Goal: Task Accomplishment & Management: Complete application form

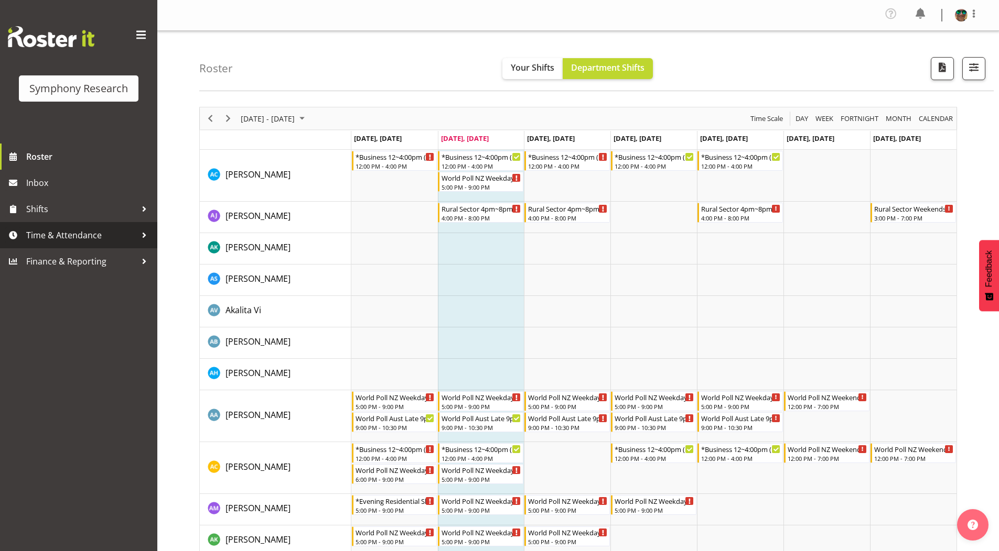
click at [63, 236] on span "Time & Attendance" at bounding box center [81, 236] width 110 height 16
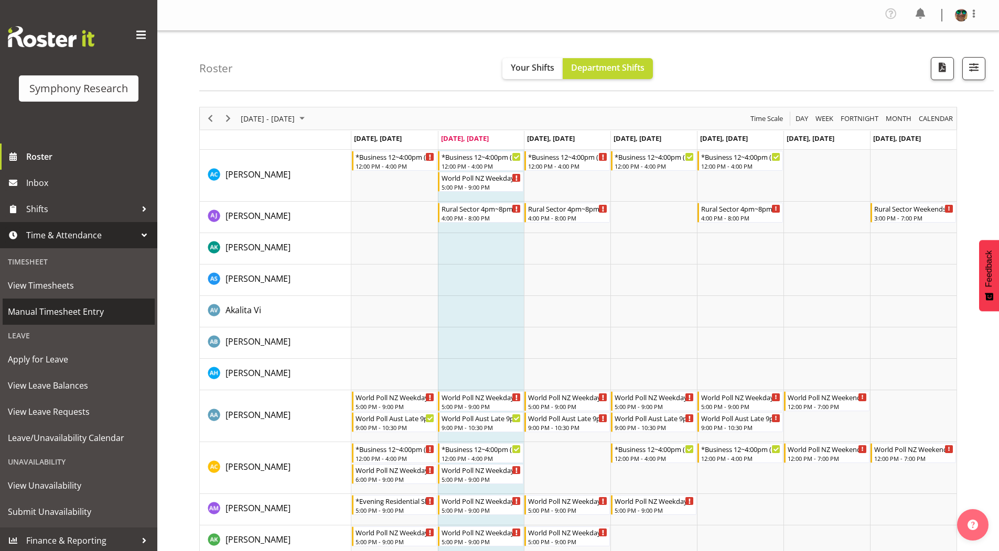
click at [52, 311] on span "Manual Timesheet Entry" at bounding box center [79, 312] width 142 height 16
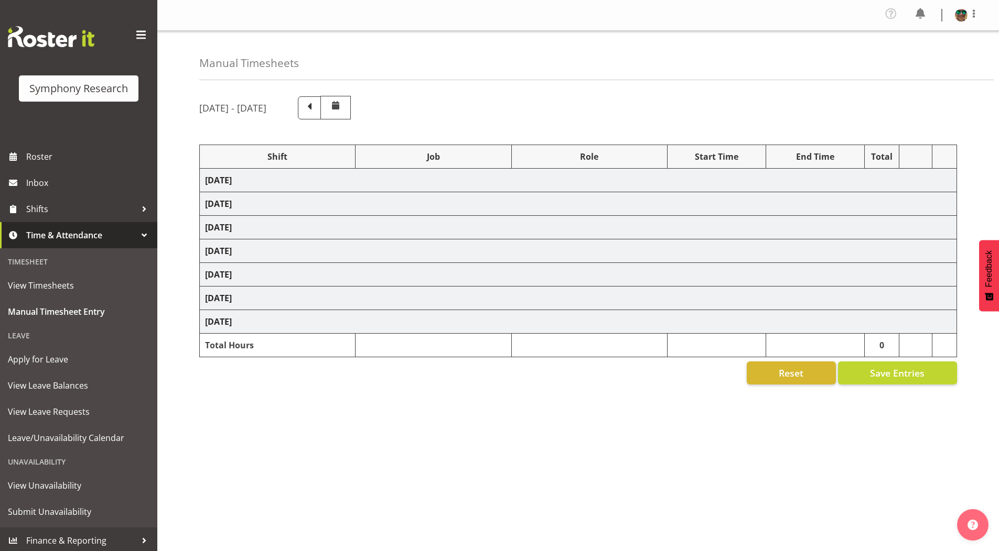
select select "4583"
select select "743"
select select "4583"
select select "10242"
select select "4583"
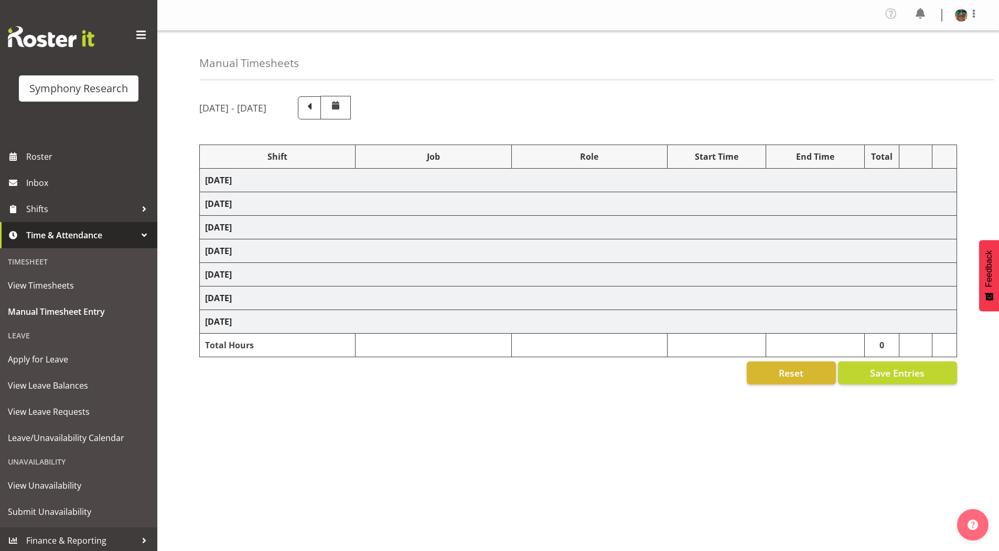
select select "10585"
select select "4583"
select select "10631"
select select "4583"
select select "10587"
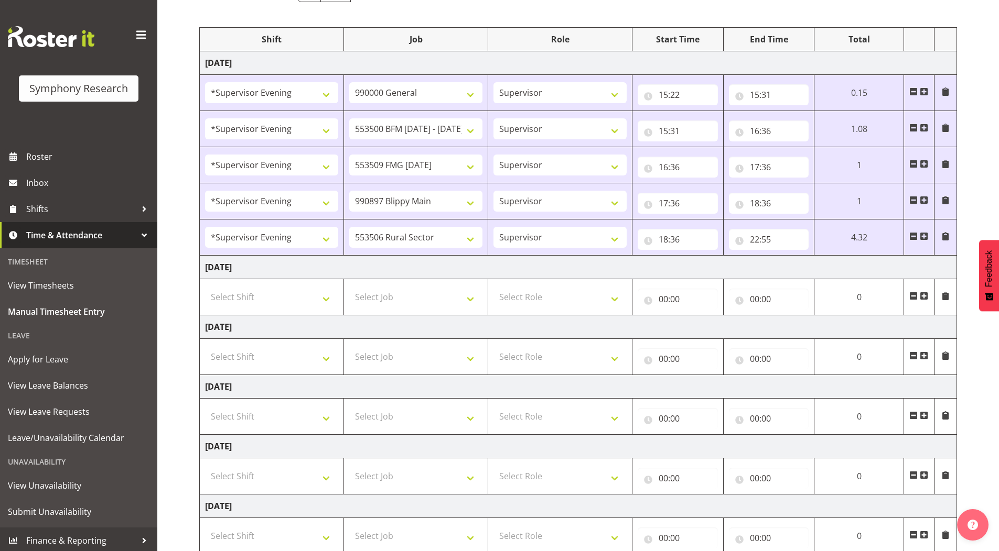
scroll to position [157, 0]
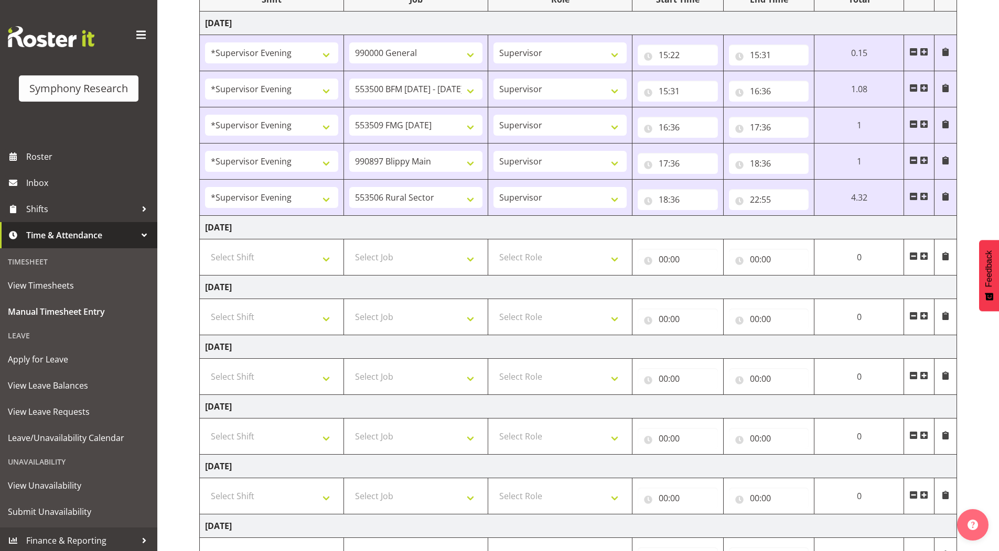
click at [927, 258] on span at bounding box center [923, 256] width 8 height 8
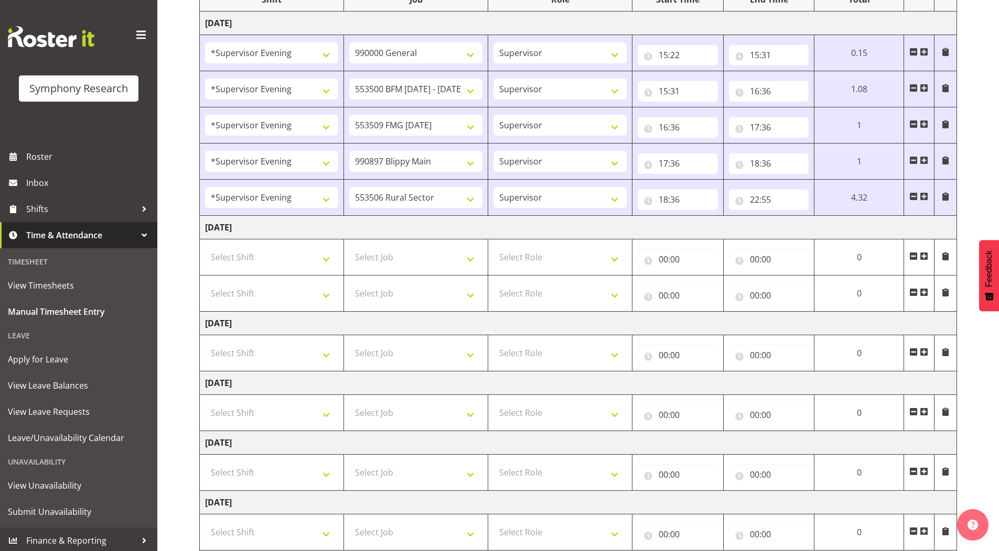
click at [920, 290] on span at bounding box center [923, 292] width 8 height 8
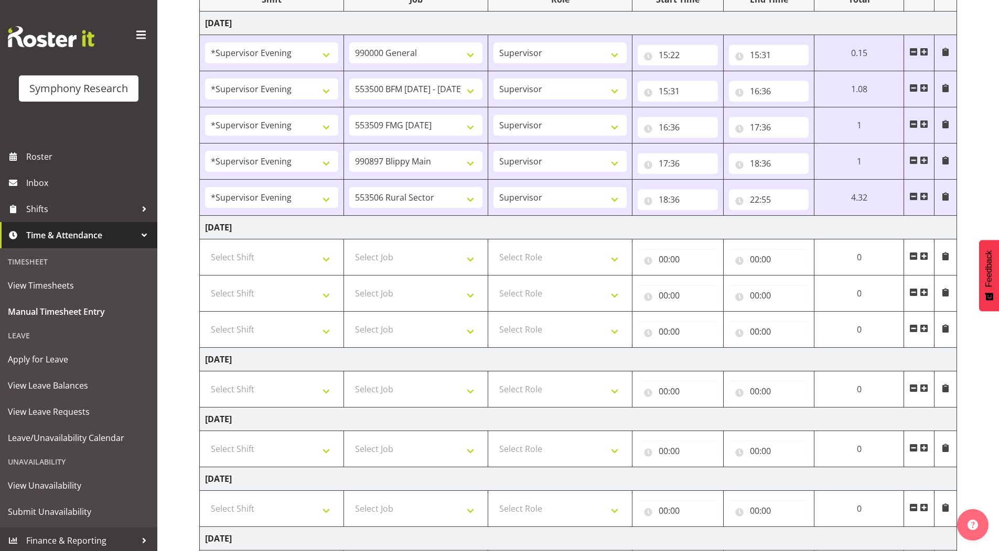
click at [925, 330] on span at bounding box center [923, 328] width 8 height 8
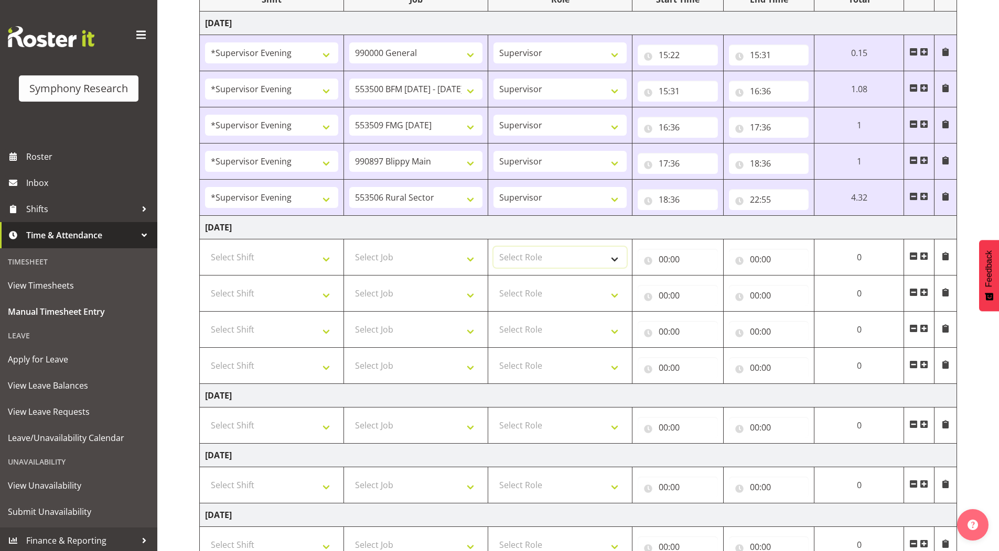
click at [508, 256] on select "Select Role Supervisor Briefing Interviewing" at bounding box center [559, 257] width 133 height 21
select select "45"
click at [493, 247] on select "Select Role Supervisor Briefing Interviewing" at bounding box center [559, 257] width 133 height 21
click at [508, 297] on select "Select Role Supervisor Briefing Interviewing" at bounding box center [559, 293] width 133 height 21
select select "45"
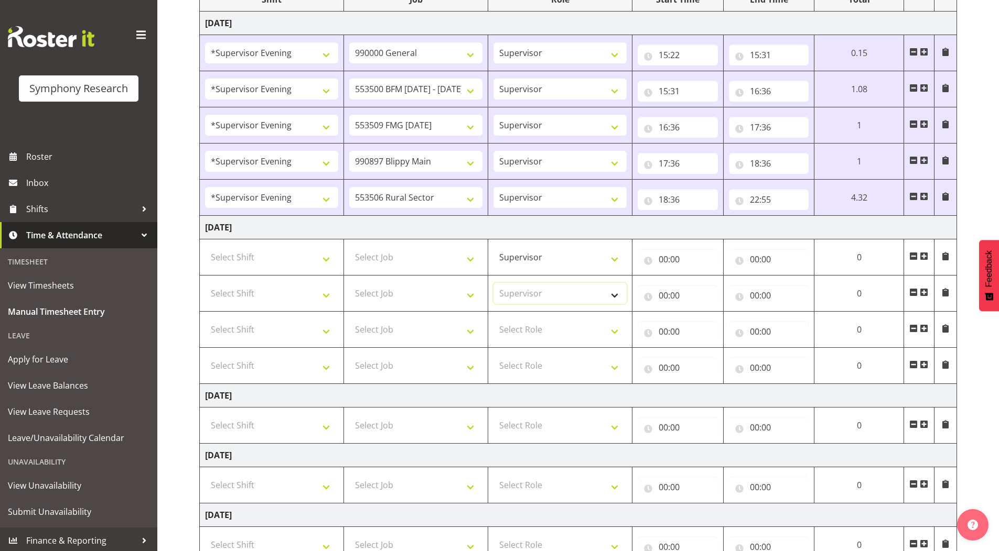
click at [493, 283] on select "Select Role Supervisor Briefing Interviewing" at bounding box center [559, 293] width 133 height 21
click at [513, 331] on select "Select Role Supervisor Briefing Interviewing" at bounding box center [559, 329] width 133 height 21
select select "45"
click at [493, 319] on select "Select Role Supervisor Briefing Interviewing" at bounding box center [559, 329] width 133 height 21
click at [514, 373] on select "Select Role Supervisor Briefing Interviewing" at bounding box center [559, 365] width 133 height 21
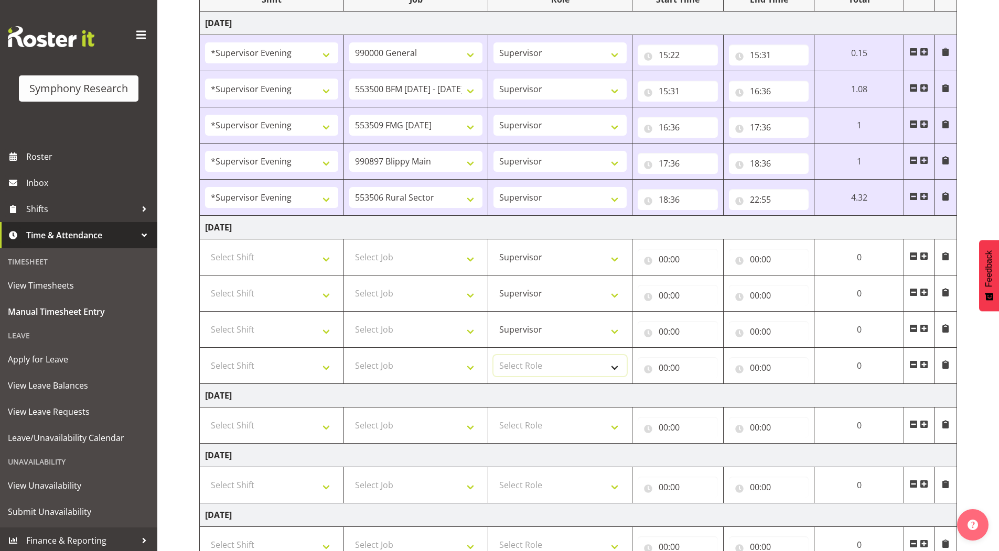
select select "45"
click at [493, 355] on select "Select Role Supervisor Briefing Interviewing" at bounding box center [559, 365] width 133 height 21
click at [238, 256] on select "Select Shift !!Weekend Residential (Roster IT Shift Label) *Business 9/10am ~ 4…" at bounding box center [271, 257] width 133 height 21
select select "4583"
click at [205, 247] on select "Select Shift !!Weekend Residential (Roster IT Shift Label) *Business 9/10am ~ 4…" at bounding box center [271, 257] width 133 height 21
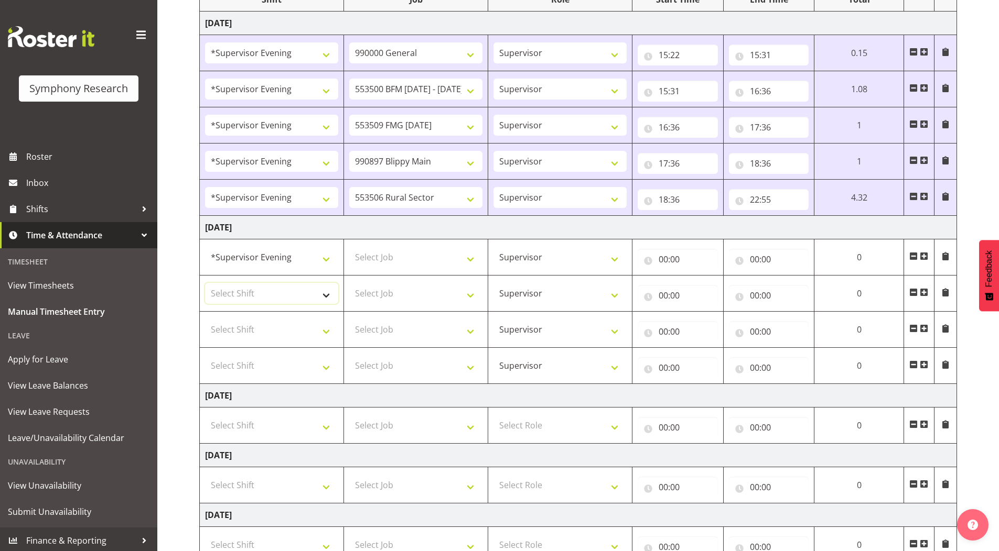
click at [247, 294] on select "Select Shift !!Weekend Residential (Roster IT Shift Label) *Business 9/10am ~ 4…" at bounding box center [271, 293] width 133 height 21
select select "4583"
click at [205, 283] on select "Select Shift !!Weekend Residential (Roster IT Shift Label) *Business 9/10am ~ 4…" at bounding box center [271, 293] width 133 height 21
click at [254, 324] on select "Select Shift !!Weekend Residential (Roster IT Shift Label) *Business 9/10am ~ 4…" at bounding box center [271, 329] width 133 height 21
select select "4583"
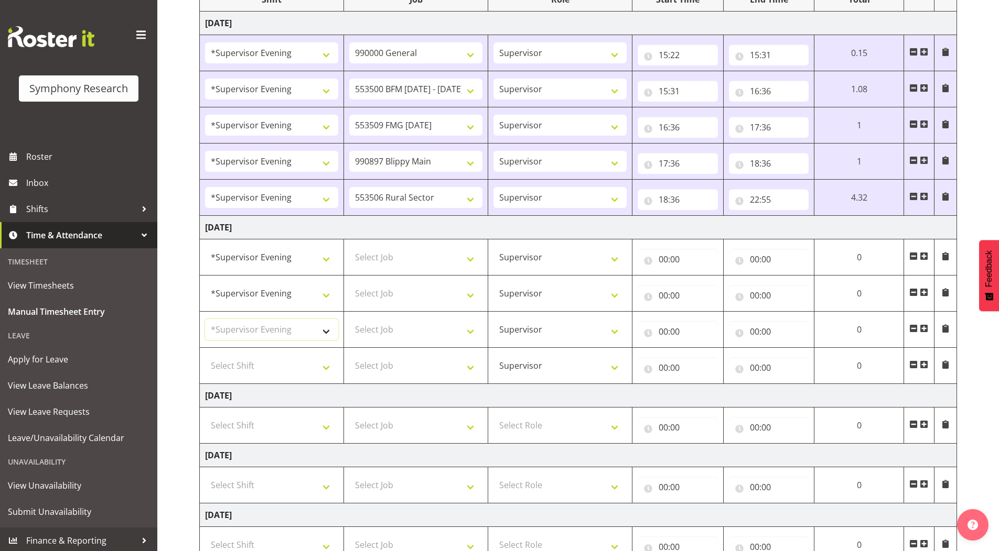
click at [205, 319] on select "Select Shift !!Weekend Residential (Roster IT Shift Label) *Business 9/10am ~ 4…" at bounding box center [271, 329] width 133 height 21
click at [264, 370] on select "Select Shift !!Weekend Residential (Roster IT Shift Label) *Business 9/10am ~ 4…" at bounding box center [271, 365] width 133 height 21
select select "4583"
click at [205, 355] on select "Select Shift !!Weekend Residential (Roster IT Shift Label) *Business 9/10am ~ 4…" at bounding box center [271, 365] width 133 height 21
click at [415, 249] on select "Select Job 550060 IF Admin 553492 World Poll Aus Wave 2 Main 2025 553493 World …" at bounding box center [415, 257] width 133 height 21
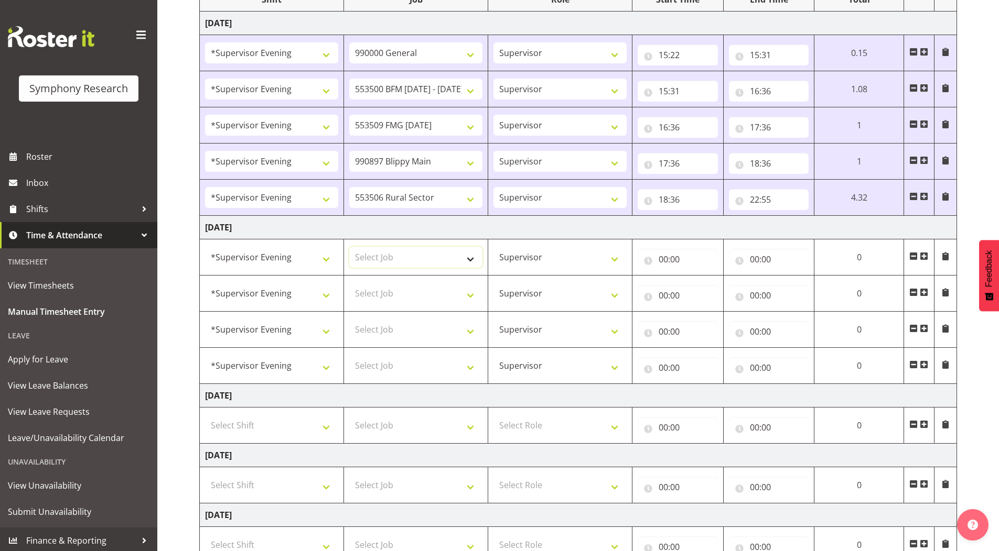
select select "10242"
click at [349, 247] on select "Select Job 550060 IF Admin 553492 World Poll Aus Wave 2 Main 2025 553493 World …" at bounding box center [415, 257] width 133 height 21
click at [377, 293] on select "Select Job 550060 IF Admin 553492 World Poll Aus Wave 2 Main 2025 553493 World …" at bounding box center [415, 293] width 133 height 21
select select "10242"
click at [349, 283] on select "Select Job 550060 IF Admin 553492 World Poll Aus Wave 2 Main 2025 553493 World …" at bounding box center [415, 293] width 133 height 21
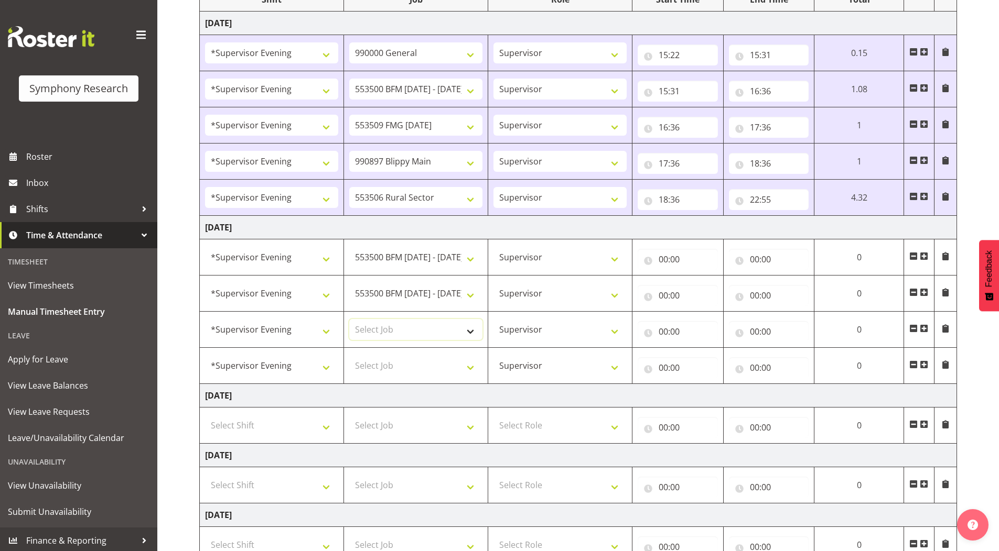
click at [380, 327] on select "Select Job 550060 IF Admin 553492 World Poll Aus Wave 2 Main 2025 553493 World …" at bounding box center [415, 329] width 133 height 21
click at [349, 319] on select "Select Job 550060 IF Admin 553492 World Poll Aus Wave 2 Main 2025 553493 World …" at bounding box center [415, 329] width 133 height 21
click at [380, 362] on select "Select Job 550060 IF Admin 553492 World Poll Aus Wave 2 Main 2025 553493 World …" at bounding box center [415, 365] width 133 height 21
click at [568, 334] on select "Supervisor Briefing Interviewing" at bounding box center [559, 329] width 133 height 21
click at [423, 326] on select "550060 IF Admin 553492 World Poll Aus Wave 2 Main 2025 553493 World Poll NZ Wav…" at bounding box center [415, 329] width 133 height 21
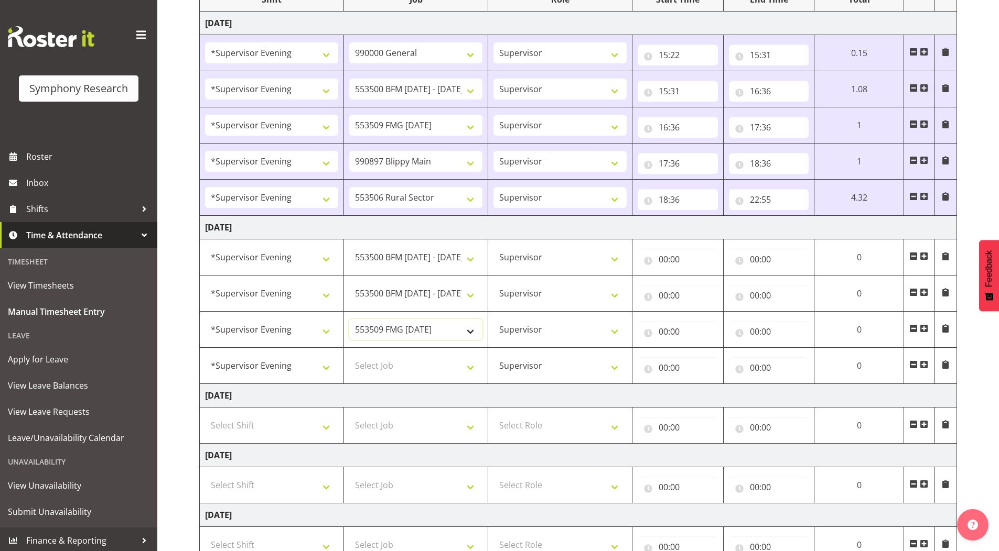
select select "10631"
click at [349, 319] on select "550060 IF Admin 553492 World Poll Aus Wave 2 Main 2025 553493 World Poll NZ Wav…" at bounding box center [415, 329] width 133 height 21
click at [397, 361] on select "Select Job 550060 IF Admin 553492 World Poll Aus Wave 2 Main 2025 553493 World …" at bounding box center [415, 365] width 133 height 21
select select "10585"
click at [349, 355] on select "Select Job 550060 IF Admin 553492 World Poll Aus Wave 2 Main 2025 553493 World …" at bounding box center [415, 365] width 133 height 21
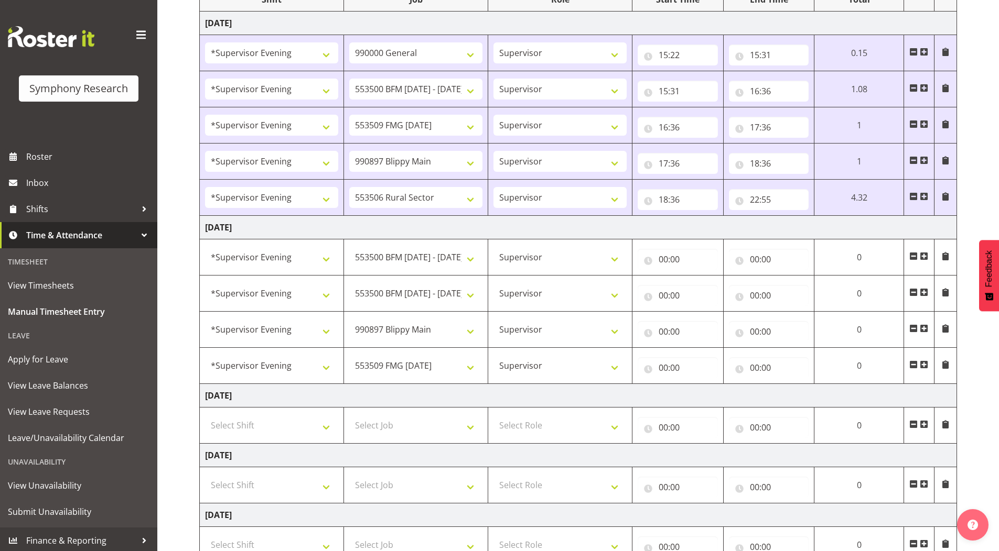
click at [921, 367] on span at bounding box center [923, 365] width 8 height 8
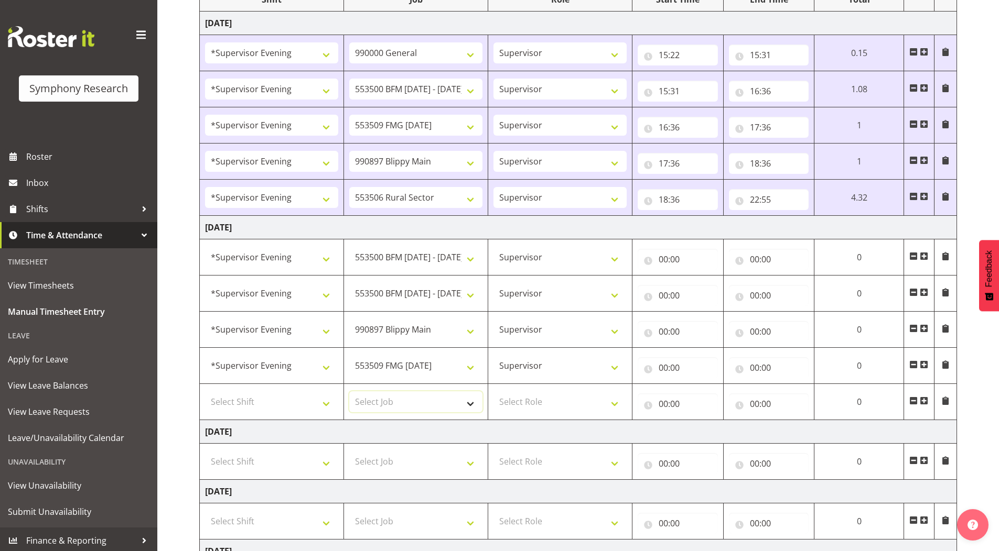
drag, startPoint x: 397, startPoint y: 401, endPoint x: 392, endPoint y: 408, distance: 9.0
click at [397, 401] on select "Select Job 550060 IF Admin 553492 World Poll Aus Wave 2 Main 2025 553493 World …" at bounding box center [415, 402] width 133 height 21
select select "10587"
click at [349, 392] on select "Select Job 550060 IF Admin 553492 World Poll Aus Wave 2 Main 2025 553493 World …" at bounding box center [415, 402] width 133 height 21
click at [508, 407] on select "Select Role Supervisor Briefing Interviewing" at bounding box center [559, 402] width 133 height 21
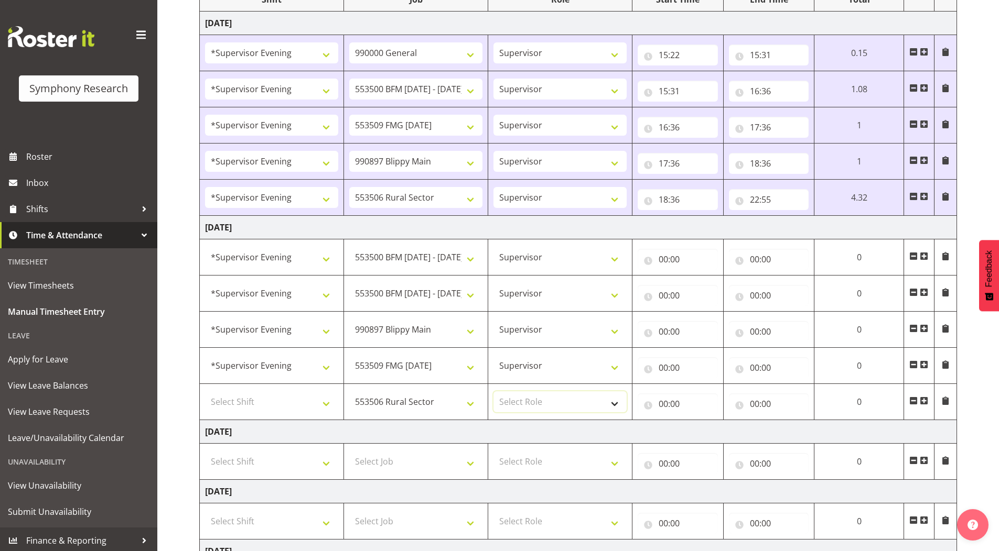
select select "45"
click at [493, 392] on select "Select Role Supervisor Briefing Interviewing" at bounding box center [559, 402] width 133 height 21
click at [242, 403] on select "Select Shift !!Weekend Residential (Roster IT Shift Label) *Business 9/10am ~ 4…" at bounding box center [271, 402] width 133 height 21
select select "4583"
click at [205, 392] on select "Select Shift !!Weekend Residential (Roster IT Shift Label) *Business 9/10am ~ 4…" at bounding box center [271, 402] width 133 height 21
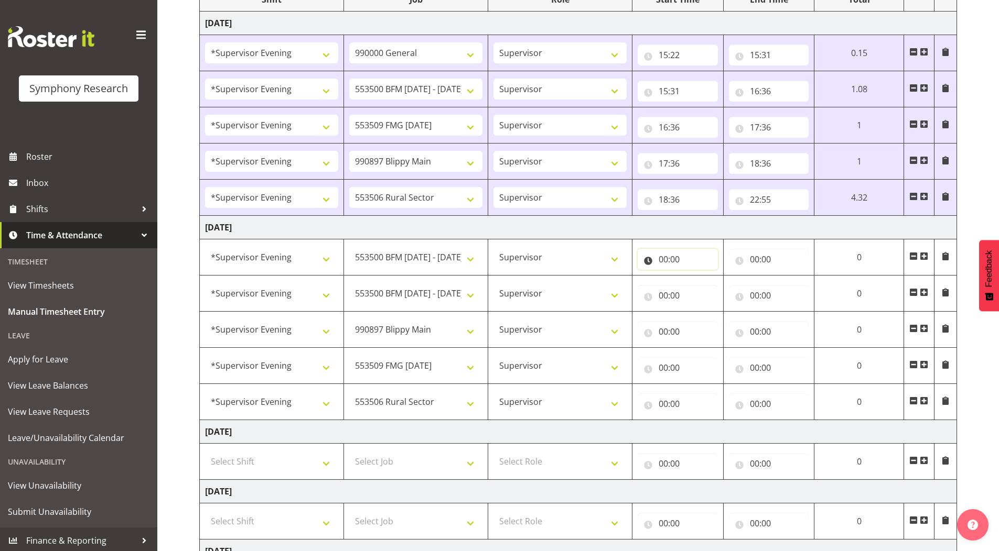
click at [661, 261] on input "00:00" at bounding box center [677, 259] width 80 height 21
drag, startPoint x: 703, startPoint y: 287, endPoint x: 692, endPoint y: 279, distance: 13.2
click at [703, 287] on select "00 01 02 03 04 05 06 07 08 09 10 11 12 13 14 15 16 17 18 19 20 21 22 23" at bounding box center [709, 286] width 24 height 21
select select "15"
click at [721, 276] on select "00 01 02 03 04 05 06 07 08 09 10 11 12 13 14 15 16 17 18 19 20 21 22 23" at bounding box center [709, 286] width 24 height 21
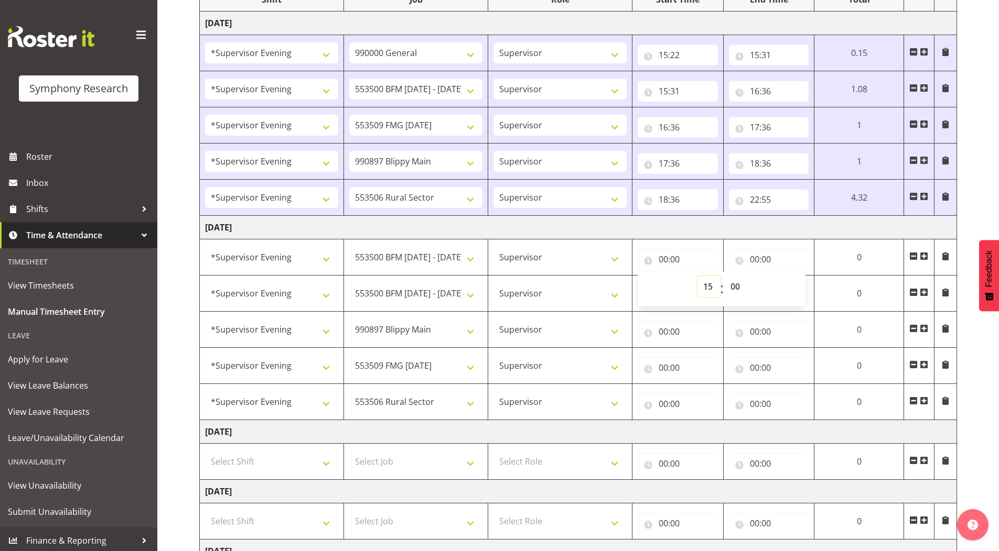
type input "15:00"
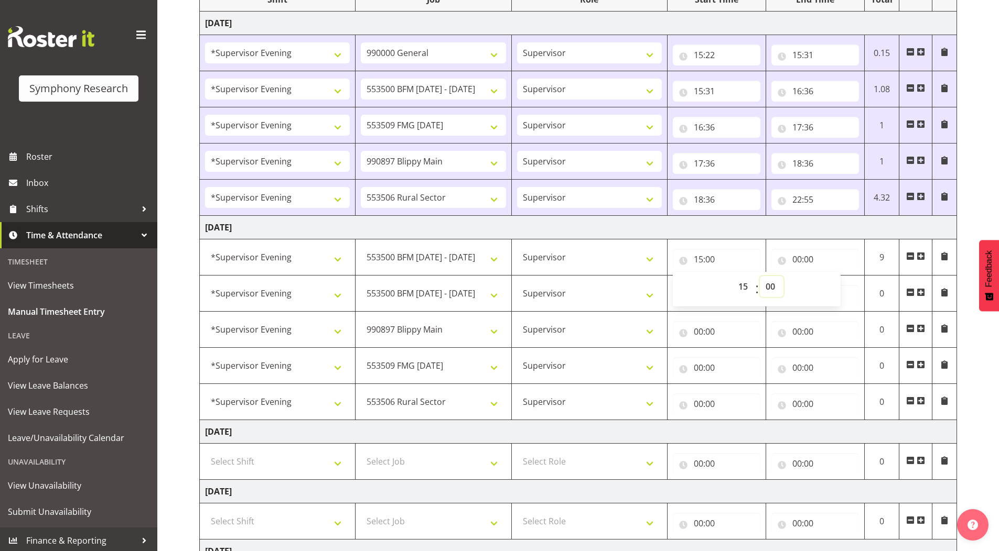
click at [768, 286] on select "00 01 02 03 04 05 06 07 08 09 10 11 12 13 14 15 16 17 18 19 20 21 22 23 24 25 2…" at bounding box center [772, 286] width 24 height 21
select select "23"
click at [760, 276] on select "00 01 02 03 04 05 06 07 08 09 10 11 12 13 14 15 16 17 18 19 20 21 22 23 24 25 2…" at bounding box center [772, 286] width 24 height 21
type input "15:23"
click at [796, 262] on input "00:00" at bounding box center [815, 259] width 88 height 21
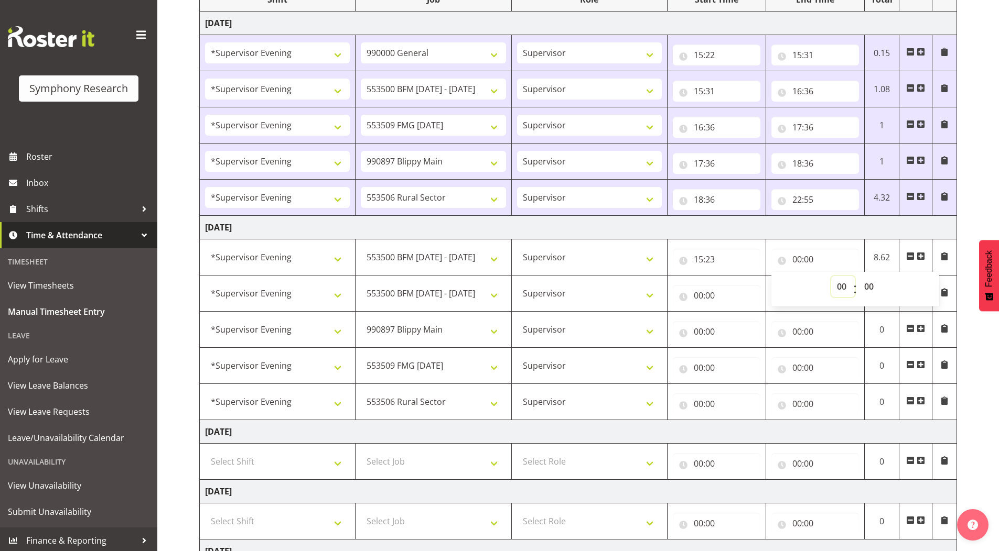
drag, startPoint x: 841, startPoint y: 286, endPoint x: 835, endPoint y: 291, distance: 8.2
click at [841, 286] on select "00 01 02 03 04 05 06 07 08 09 10 11 12 13 14 15 16 17 18 19 20 21 22 23" at bounding box center [843, 286] width 24 height 21
select select "15"
click at [831, 276] on select "00 01 02 03 04 05 06 07 08 09 10 11 12 13 14 15 16 17 18 19 20 21 22 23" at bounding box center [843, 286] width 24 height 21
type input "15:00"
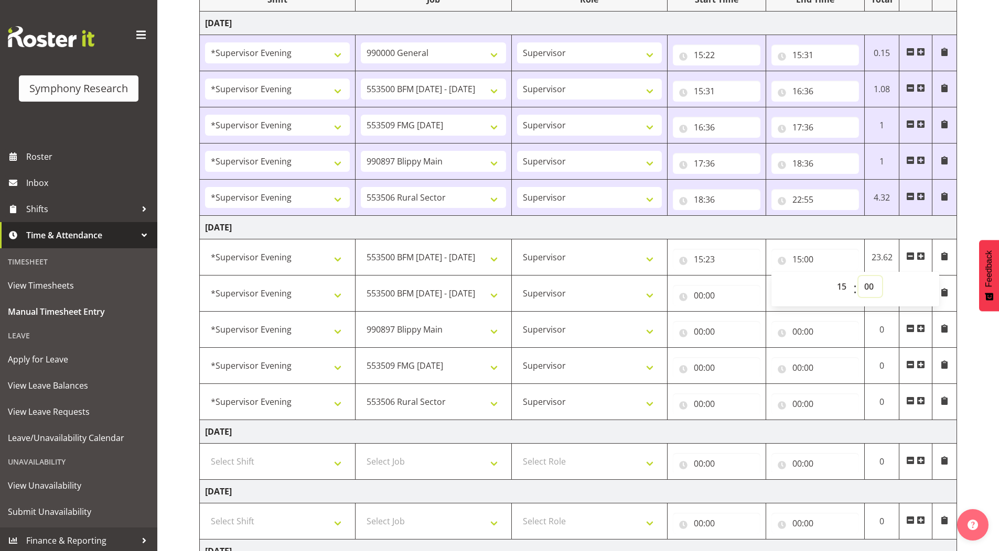
drag, startPoint x: 866, startPoint y: 287, endPoint x: 866, endPoint y: 279, distance: 8.4
click at [866, 287] on select "00 01 02 03 04 05 06 07 08 09 10 11 12 13 14 15 16 17 18 19 20 21 22 23 24 25 2…" at bounding box center [870, 286] width 24 height 21
select select "28"
click at [858, 276] on select "00 01 02 03 04 05 06 07 08 09 10 11 12 13 14 15 16 17 18 19 20 21 22 23 24 25 2…" at bounding box center [870, 286] width 24 height 21
type input "15:28"
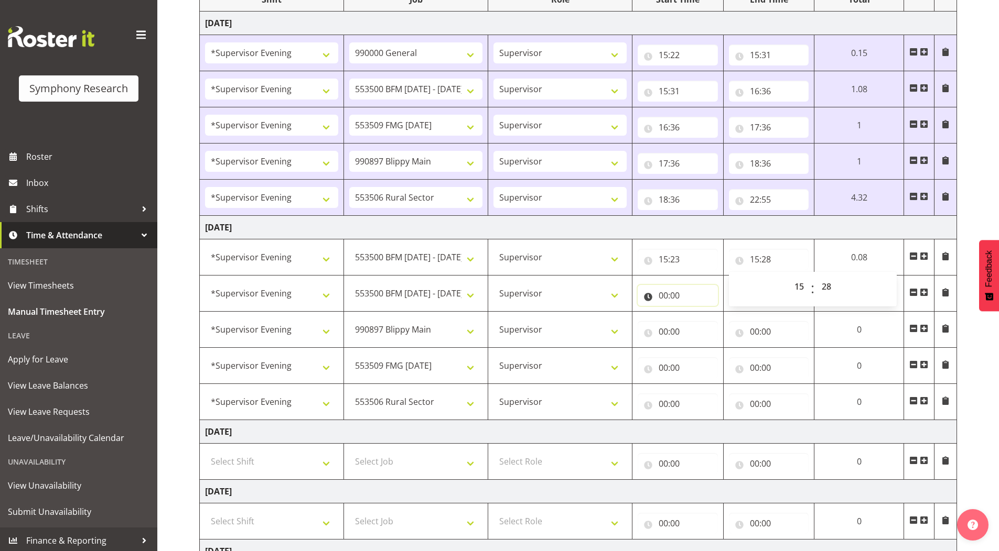
click at [660, 296] on input "00:00" at bounding box center [677, 295] width 80 height 21
drag, startPoint x: 707, startPoint y: 323, endPoint x: 705, endPoint y: 312, distance: 10.7
click at [707, 323] on select "00 01 02 03 04 05 06 07 08 09 10 11 12 13 14 15 16 17 18 19 20 21 22 23" at bounding box center [709, 322] width 24 height 21
select select "15"
click at [697, 312] on select "00 01 02 03 04 05 06 07 08 09 10 11 12 13 14 15 16 17 18 19 20 21 22 23" at bounding box center [709, 322] width 24 height 21
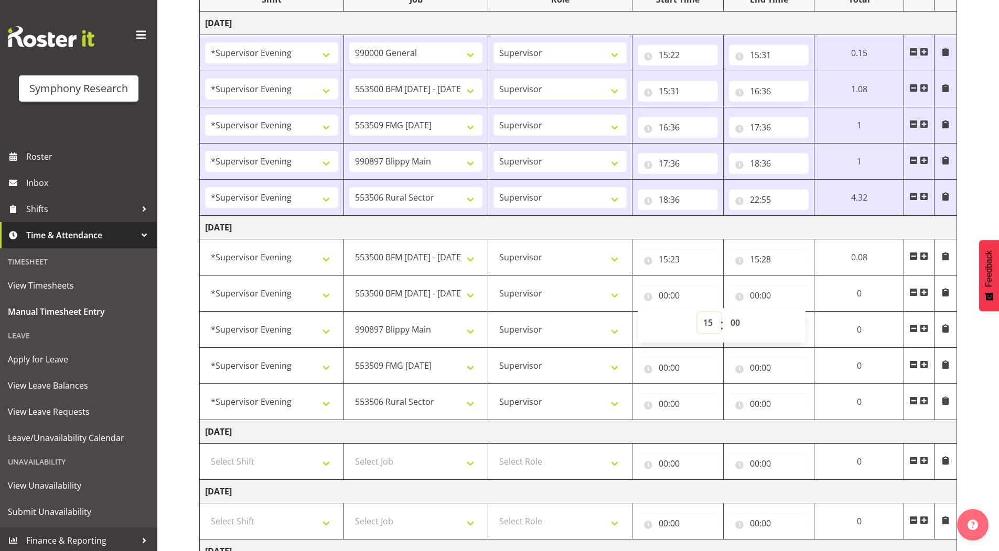
type input "15:00"
drag, startPoint x: 731, startPoint y: 323, endPoint x: 731, endPoint y: 313, distance: 10.0
click at [731, 323] on select "00 01 02 03 04 05 06 07 08 09 10 11 12 13 14 15 16 17 18 19 20 21 22 23 24 25 2…" at bounding box center [733, 322] width 24 height 21
select select "28"
click at [745, 312] on select "00 01 02 03 04 05 06 07 08 09 10 11 12 13 14 15 16 17 18 19 20 21 22 23 24 25 2…" at bounding box center [733, 322] width 24 height 21
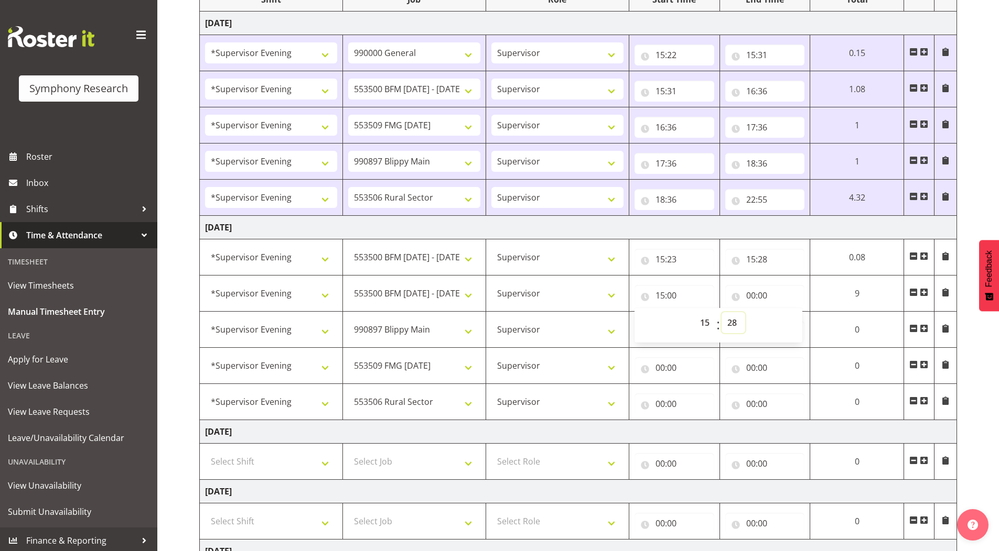
type input "15:28"
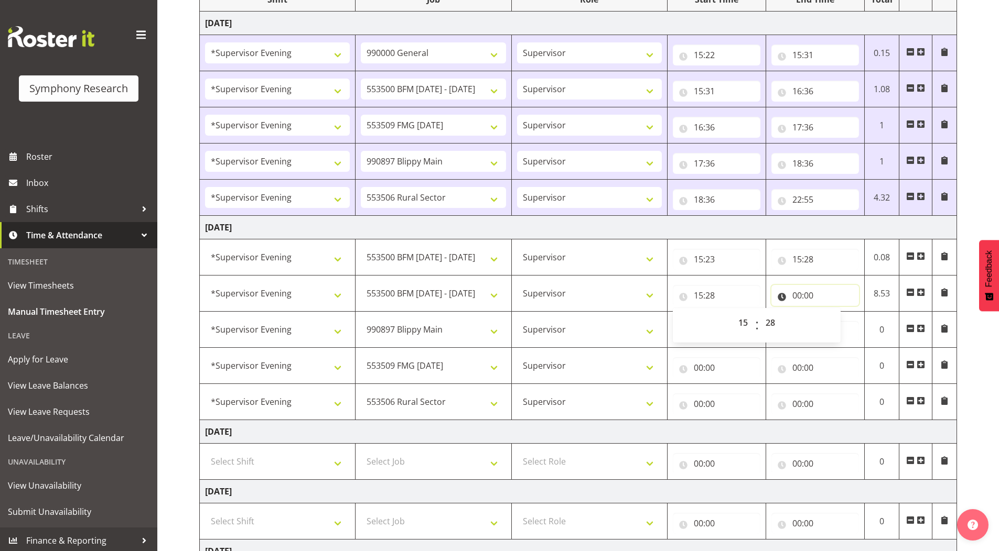
click at [796, 297] on input "00:00" at bounding box center [815, 295] width 88 height 21
drag, startPoint x: 840, startPoint y: 323, endPoint x: 839, endPoint y: 312, distance: 11.0
click at [840, 323] on select "00 01 02 03 04 05 06 07 08 09 10 11 12 13 14 15 16 17 18 19 20 21 22 23" at bounding box center [843, 322] width 24 height 21
select select "16"
click at [831, 312] on select "00 01 02 03 04 05 06 07 08 09 10 11 12 13 14 15 16 17 18 19 20 21 22 23" at bounding box center [843, 322] width 24 height 21
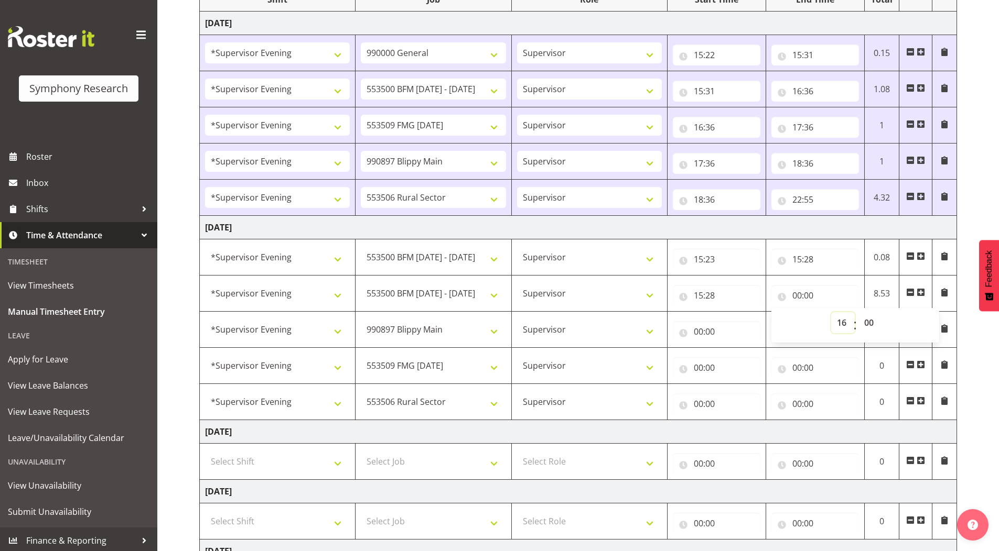
type input "16:00"
click at [866, 323] on select "00 01 02 03 04 05 06 07 08 09 10 11 12 13 14 15 16 17 18 19 20 21 22 23 24 25 2…" at bounding box center [870, 322] width 24 height 21
select select "28"
click at [858, 312] on select "00 01 02 03 04 05 06 07 08 09 10 11 12 13 14 15 16 17 18 19 20 21 22 23 24 25 2…" at bounding box center [870, 322] width 24 height 21
type input "16:28"
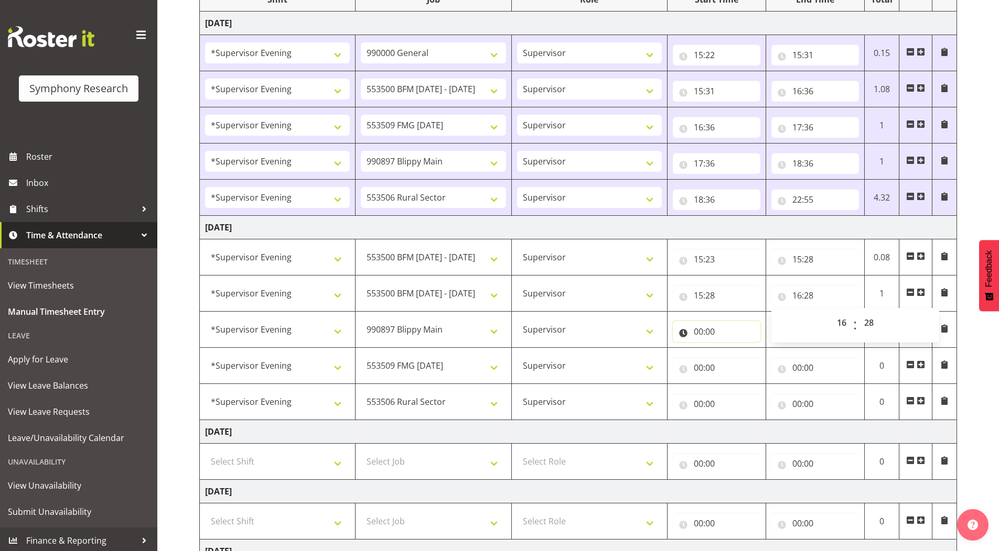
click at [694, 334] on input "00:00" at bounding box center [717, 331] width 88 height 21
click at [740, 361] on select "00 01 02 03 04 05 06 07 08 09 10 11 12 13 14 15 16 17 18 19 20 21 22 23" at bounding box center [744, 359] width 24 height 21
select select "16"
click at [732, 349] on select "00 01 02 03 04 05 06 07 08 09 10 11 12 13 14 15 16 17 18 19 20 21 22 23" at bounding box center [744, 359] width 24 height 21
type input "16:00"
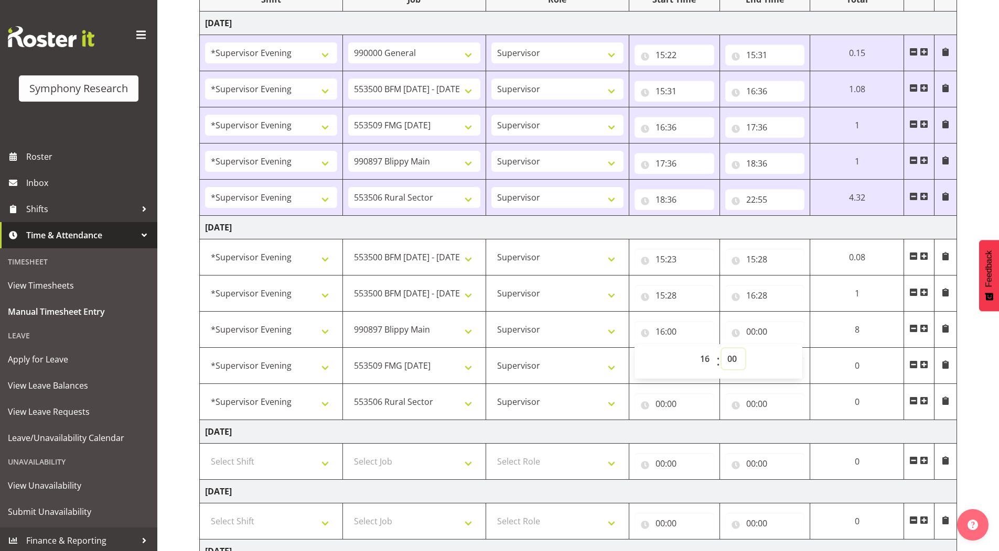
click at [726, 361] on select "00 01 02 03 04 05 06 07 08 09 10 11 12 13 14 15 16 17 18 19 20 21 22 23 24 25 2…" at bounding box center [733, 359] width 24 height 21
select select "28"
click at [745, 349] on select "00 01 02 03 04 05 06 07 08 09 10 11 12 13 14 15 16 17 18 19 20 21 22 23 24 25 2…" at bounding box center [733, 359] width 24 height 21
type input "16:28"
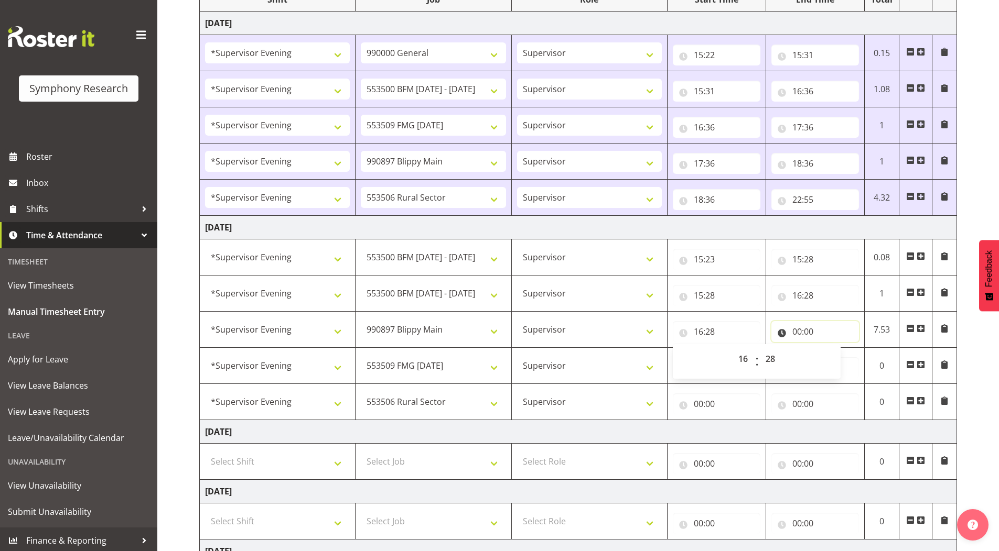
click at [799, 335] on input "00:00" at bounding box center [815, 331] width 88 height 21
click at [842, 359] on select "00 01 02 03 04 05 06 07 08 09 10 11 12 13 14 15 16 17 18 19 20 21 22 23" at bounding box center [843, 359] width 24 height 21
select select "17"
click at [831, 349] on select "00 01 02 03 04 05 06 07 08 09 10 11 12 13 14 15 16 17 18 19 20 21 22 23" at bounding box center [843, 359] width 24 height 21
type input "17:00"
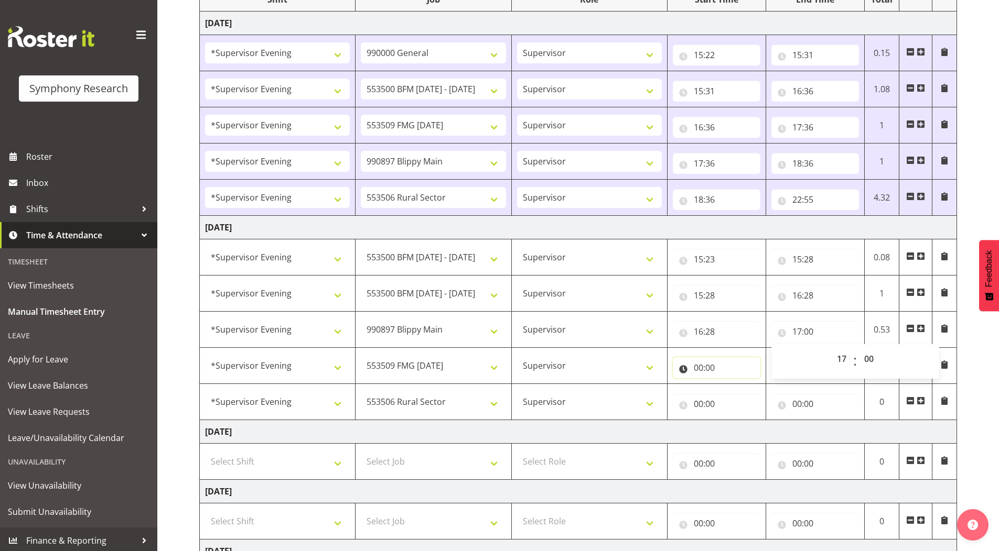
click at [696, 369] on input "00:00" at bounding box center [717, 368] width 88 height 21
click at [740, 394] on select "00 01 02 03 04 05 06 07 08 09 10 11 12 13 14 15 16 17 18 19 20 21 22 23" at bounding box center [744, 395] width 24 height 21
select select "17"
click at [732, 385] on select "00 01 02 03 04 05 06 07 08 09 10 11 12 13 14 15 16 17 18 19 20 21 22 23" at bounding box center [744, 395] width 24 height 21
type input "17:00"
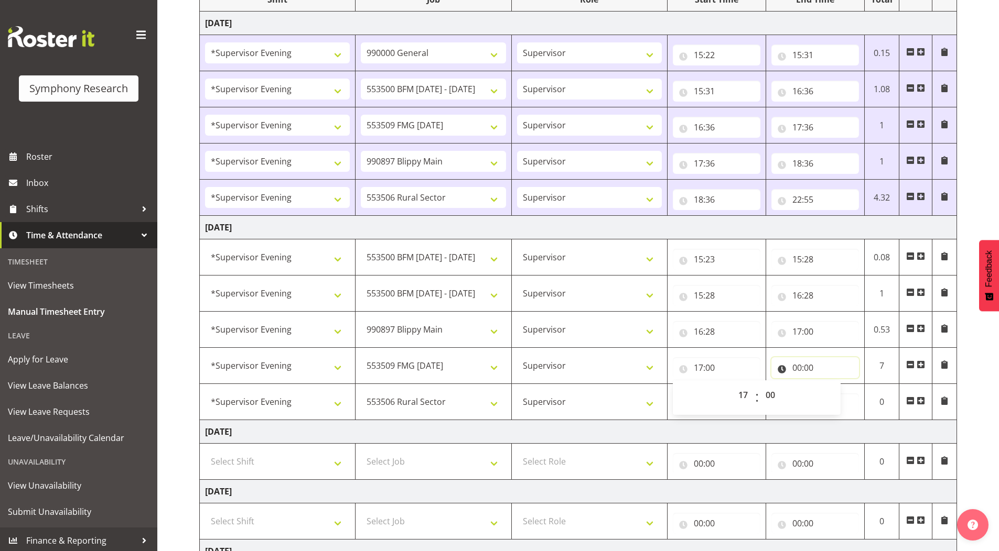
click at [788, 373] on input "00:00" at bounding box center [815, 368] width 88 height 21
click at [836, 399] on select "00 01 02 03 04 05 06 07 08 09 10 11 12 13 14 15 16 17 18 19 20 21 22 23" at bounding box center [843, 395] width 24 height 21
select select "18"
click at [831, 385] on select "00 01 02 03 04 05 06 07 08 09 10 11 12 13 14 15 16 17 18 19 20 21 22 23" at bounding box center [843, 395] width 24 height 21
type input "18:00"
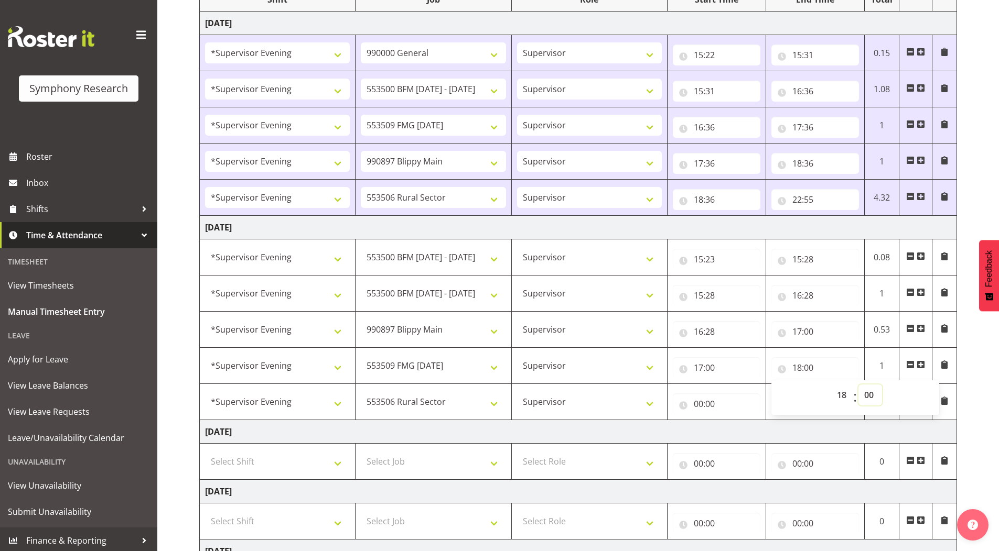
click at [867, 394] on select "00 01 02 03 04 05 06 07 08 09 10 11 12 13 14 15 16 17 18 19 20 21 22 23 24 25 2…" at bounding box center [870, 395] width 24 height 21
select select "15"
click at [858, 385] on select "00 01 02 03 04 05 06 07 08 09 10 11 12 13 14 15 16 17 18 19 20 21 22 23 24 25 2…" at bounding box center [870, 395] width 24 height 21
type input "18:15"
click at [695, 409] on input "00:00" at bounding box center [717, 404] width 88 height 21
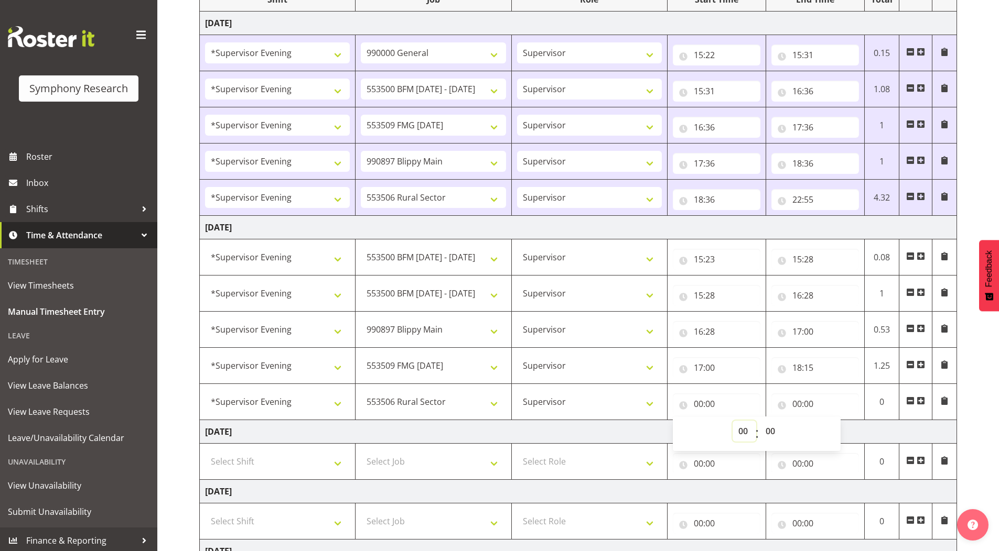
click at [742, 431] on select "00 01 02 03 04 05 06 07 08 09 10 11 12 13 14 15 16 17 18 19 20 21 22 23" at bounding box center [744, 431] width 24 height 21
select select "18"
click at [732, 421] on select "00 01 02 03 04 05 06 07 08 09 10 11 12 13 14 15 16 17 18 19 20 21 22 23" at bounding box center [744, 431] width 24 height 21
type input "18:00"
drag, startPoint x: 772, startPoint y: 431, endPoint x: 771, endPoint y: 421, distance: 10.0
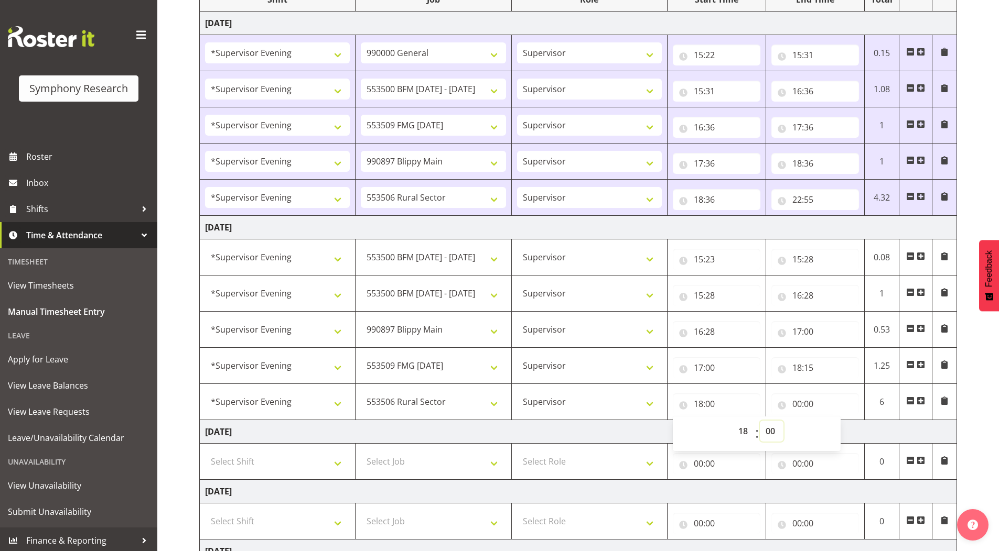
click at [772, 431] on select "00 01 02 03 04 05 06 07 08 09 10 11 12 13 14 15 16 17 18 19 20 21 22 23 24 25 2…" at bounding box center [772, 431] width 24 height 21
select select "15"
click at [760, 421] on select "00 01 02 03 04 05 06 07 08 09 10 11 12 13 14 15 16 17 18 19 20 21 22 23 24 25 2…" at bounding box center [772, 431] width 24 height 21
type input "18:15"
click at [796, 402] on input "00:00" at bounding box center [815, 404] width 88 height 21
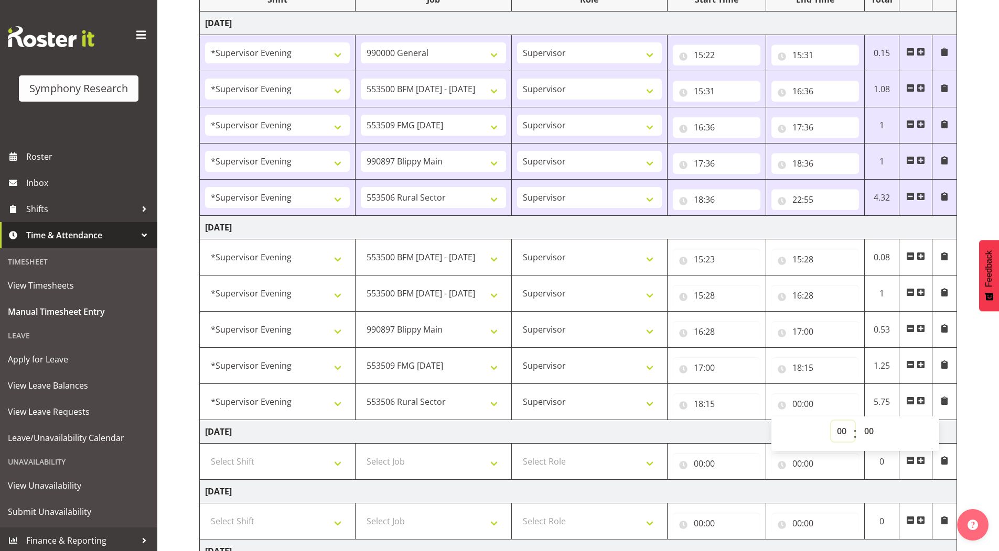
click at [836, 431] on select "00 01 02 03 04 05 06 07 08 09 10 11 12 13 14 15 16 17 18 19 20 21 22 23" at bounding box center [843, 431] width 24 height 21
select select "22"
click at [831, 421] on select "00 01 02 03 04 05 06 07 08 09 10 11 12 13 14 15 16 17 18 19 20 21 22 23" at bounding box center [843, 431] width 24 height 21
type input "22:00"
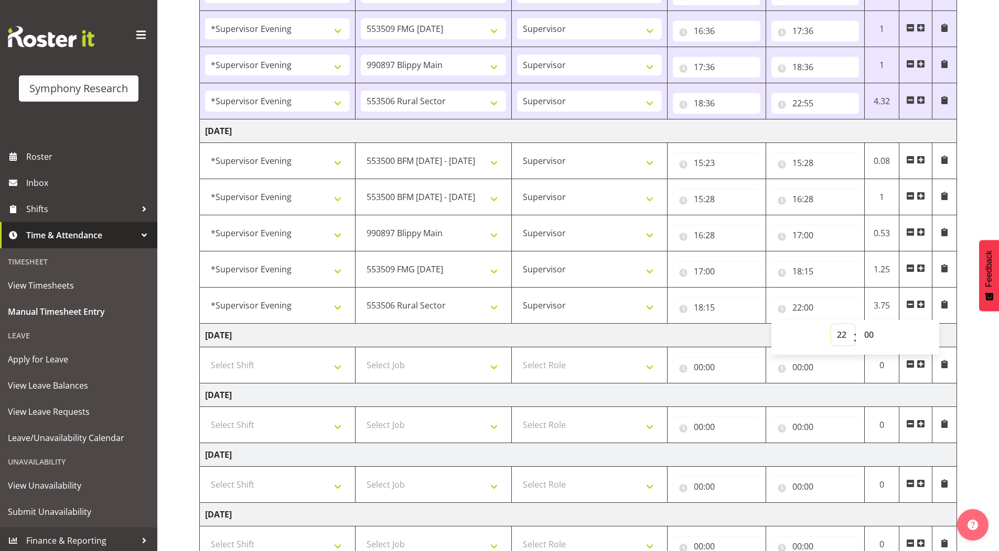
scroll to position [262, 0]
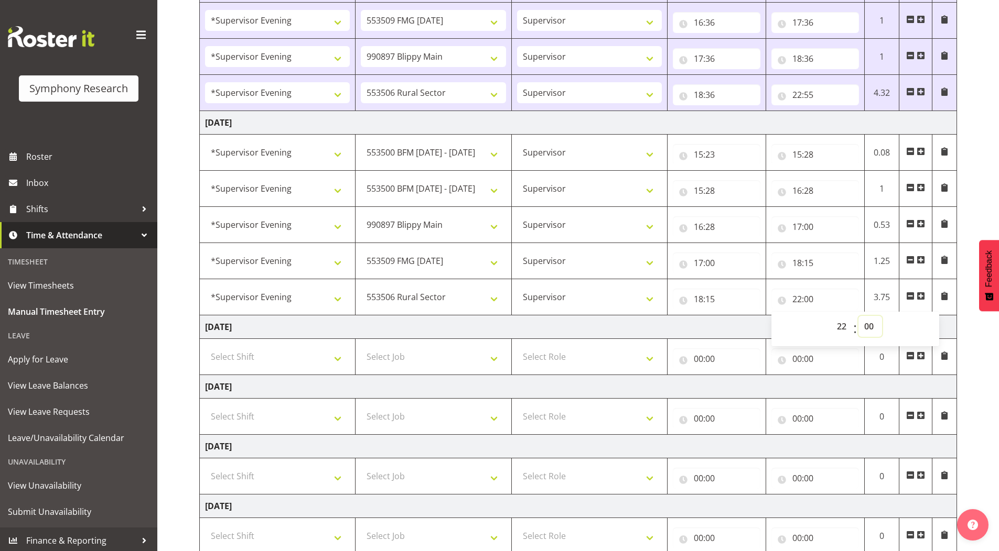
click at [866, 326] on select "00 01 02 03 04 05 06 07 08 09 10 11 12 13 14 15 16 17 18 19 20 21 22 23 24 25 2…" at bounding box center [870, 326] width 24 height 21
select select "30"
click at [858, 316] on select "00 01 02 03 04 05 06 07 08 09 10 11 12 13 14 15 16 17 18 19 20 21 22 23 24 25 2…" at bounding box center [870, 326] width 24 height 21
type input "22:30"
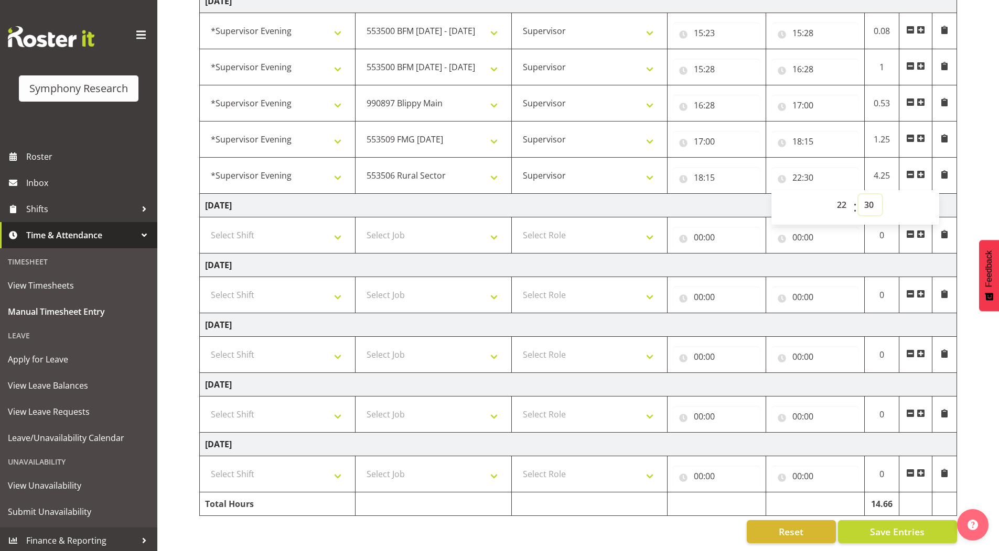
scroll to position [392, 0]
click at [871, 525] on span "Save Entries" at bounding box center [897, 532] width 55 height 14
